Goal: Task Accomplishment & Management: Manage account settings

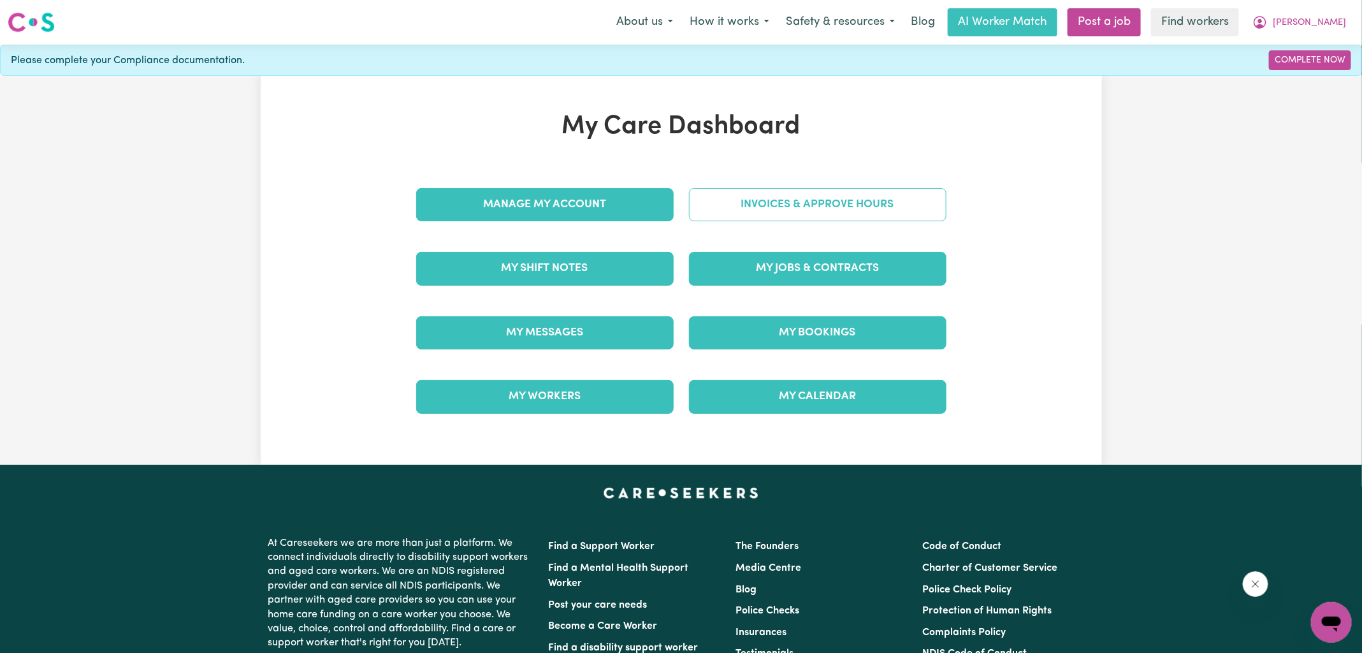
click at [758, 207] on link "Invoices & Approve Hours" at bounding box center [818, 204] width 258 height 33
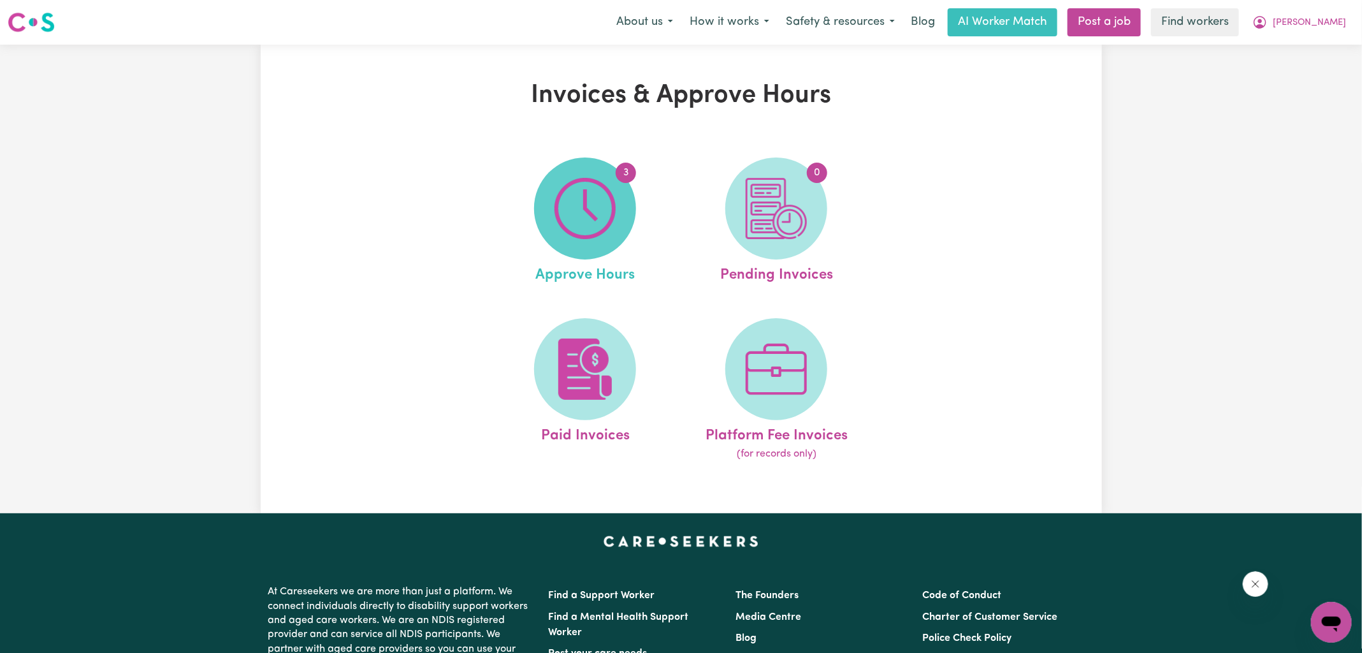
click at [606, 244] on span "3" at bounding box center [585, 208] width 102 height 102
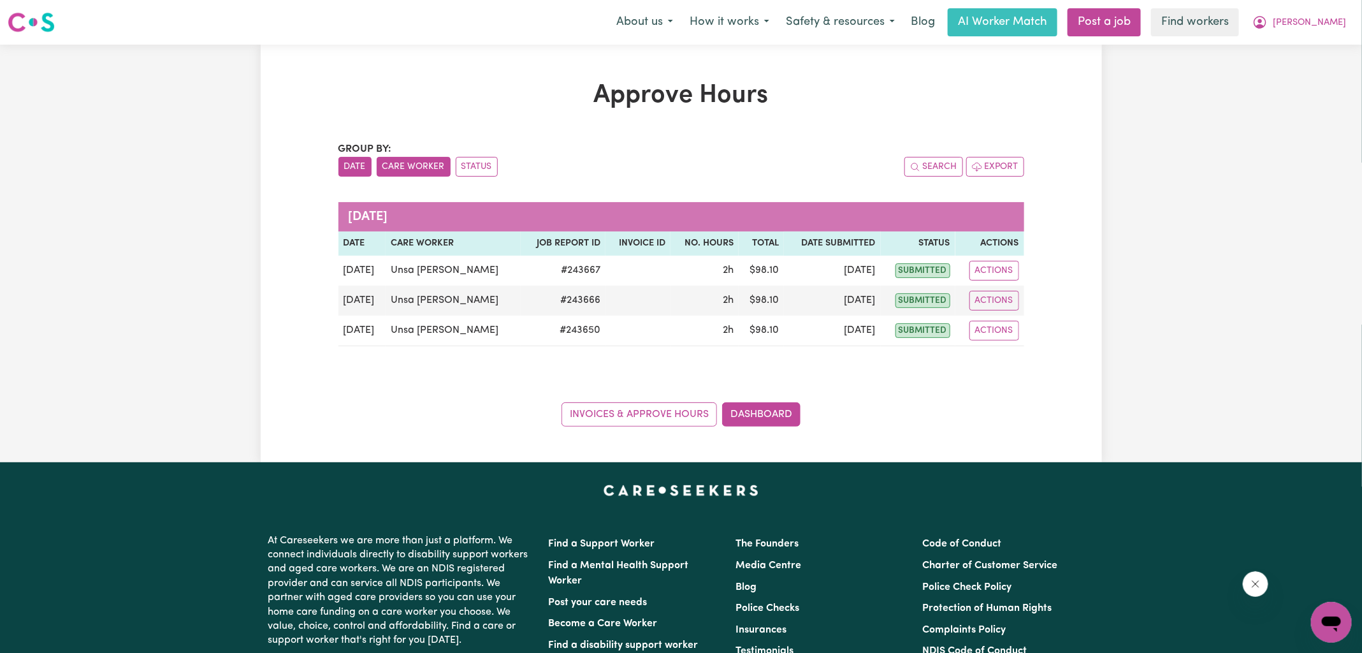
click at [391, 171] on button "Care Worker" at bounding box center [414, 167] width 74 height 20
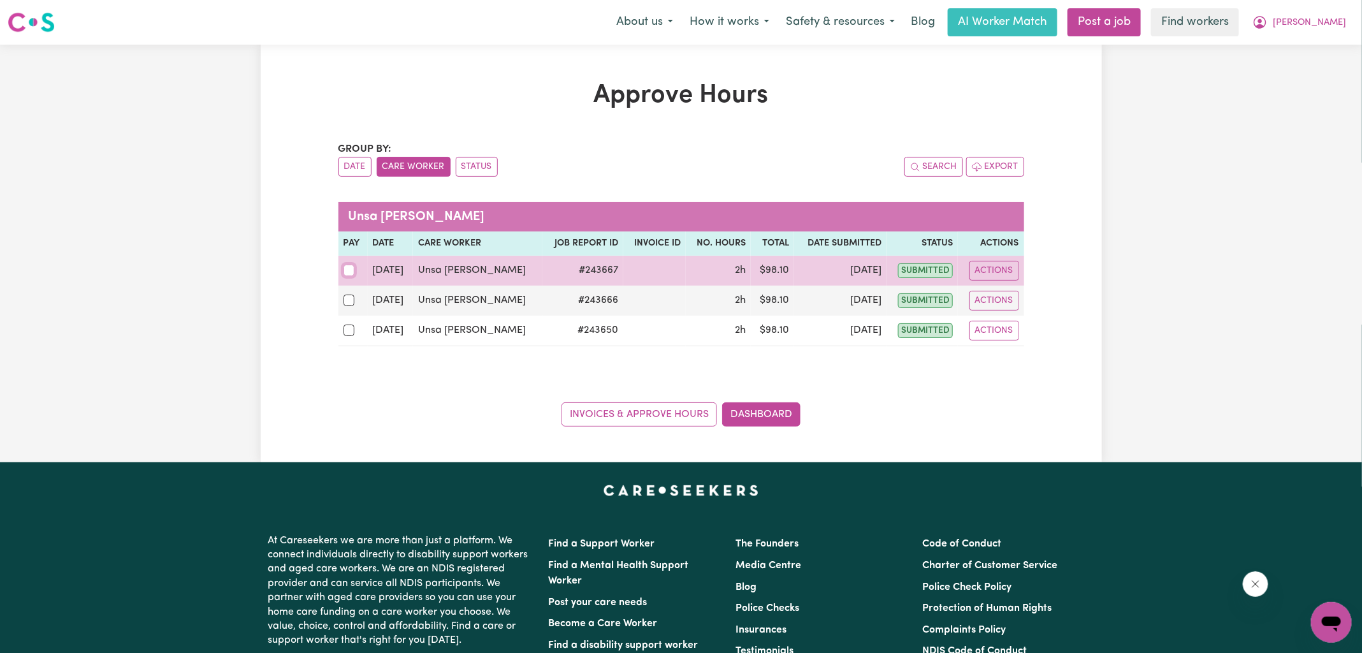
click at [348, 270] on input "checkbox" at bounding box center [349, 270] width 11 height 11
checkbox input "true"
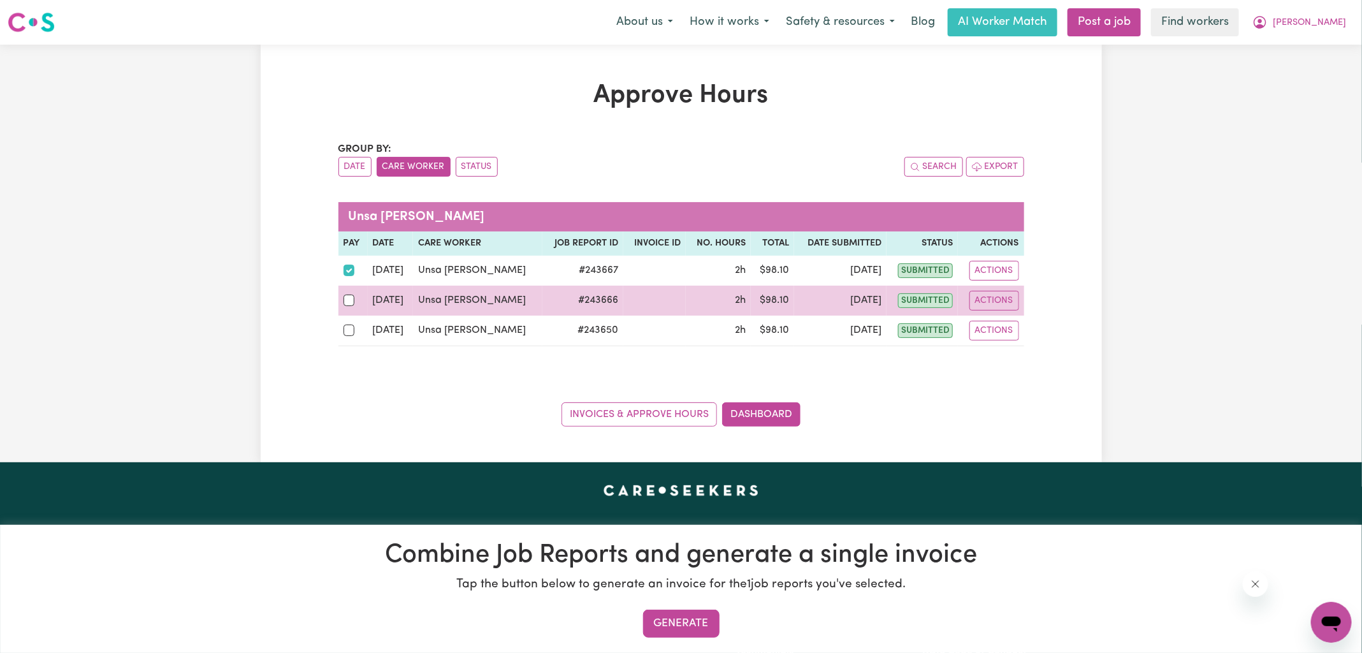
click at [348, 305] on div at bounding box center [353, 300] width 19 height 17
click at [348, 305] on input "checkbox" at bounding box center [349, 300] width 11 height 11
checkbox input "true"
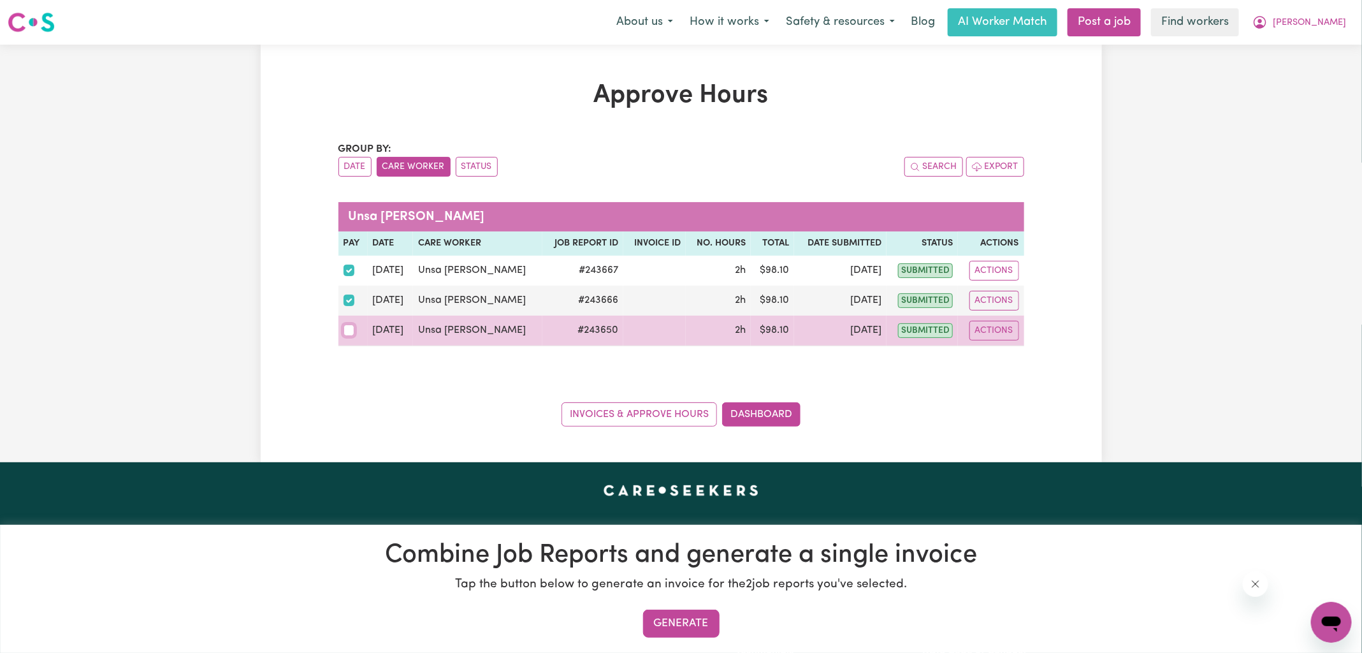
click at [350, 332] on input "checkbox" at bounding box center [349, 329] width 11 height 11
checkbox input "true"
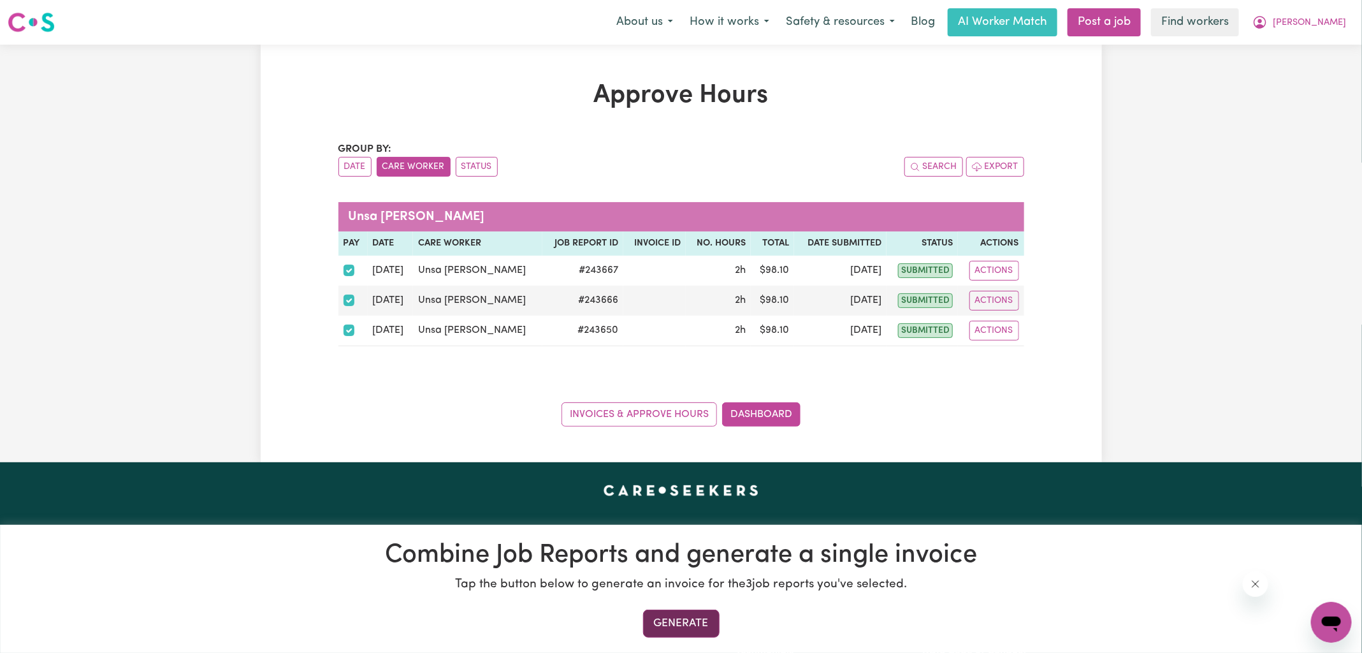
click at [679, 612] on button "Generate" at bounding box center [681, 623] width 76 height 28
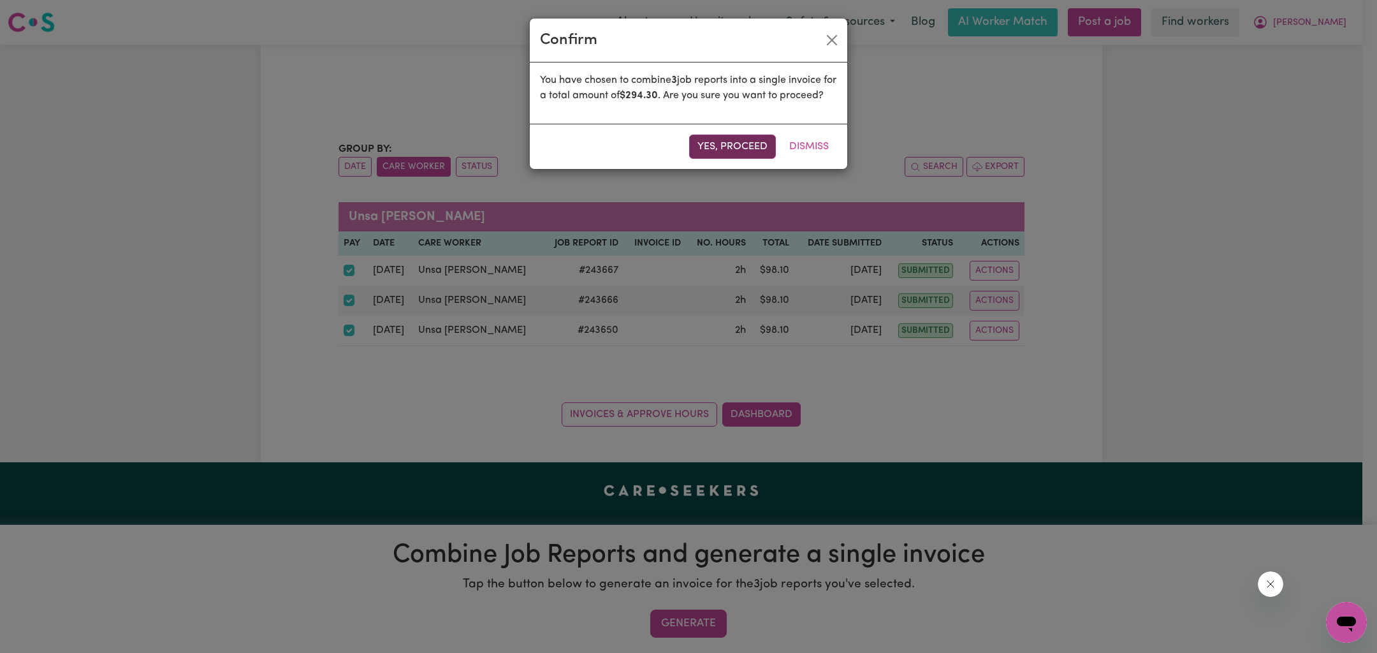
click at [718, 159] on button "Yes, proceed" at bounding box center [732, 147] width 87 height 24
